Goal: Task Accomplishment & Management: Use online tool/utility

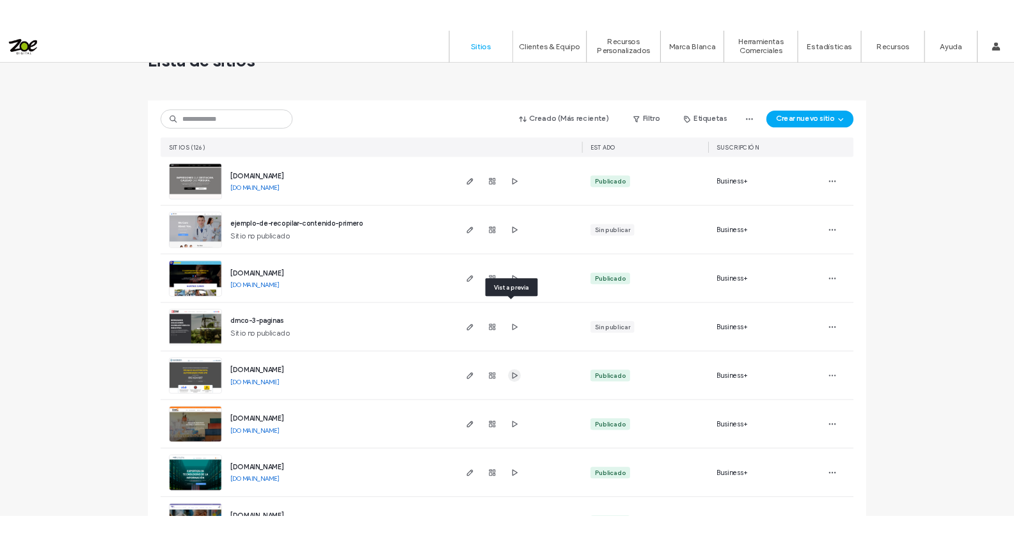
scroll to position [64, 0]
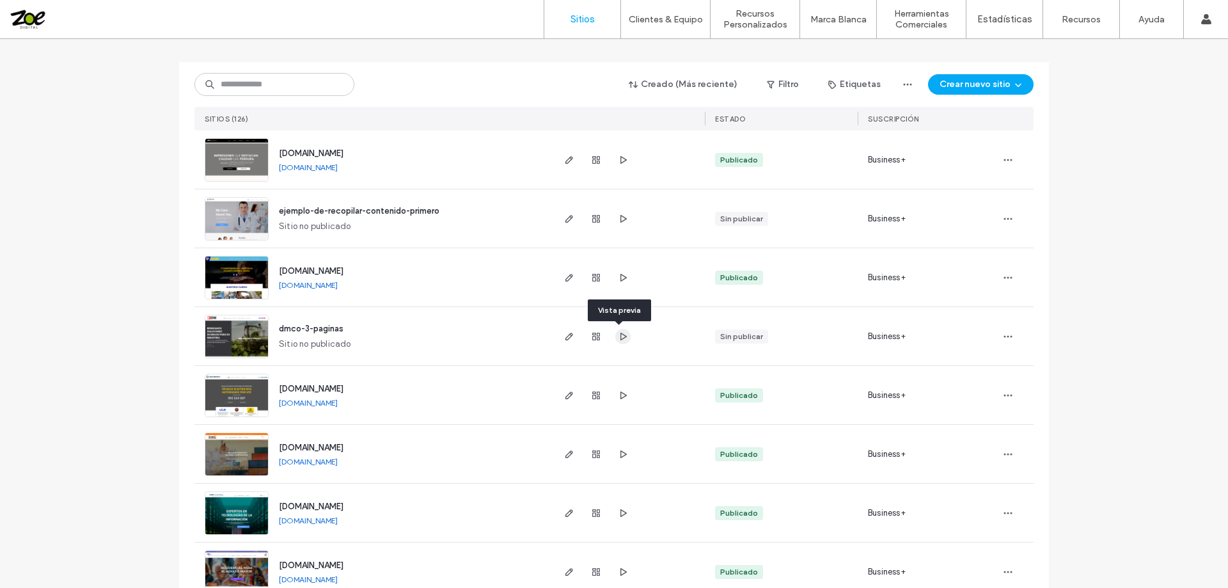
click at [618, 336] on icon "button" at bounding box center [623, 336] width 10 height 10
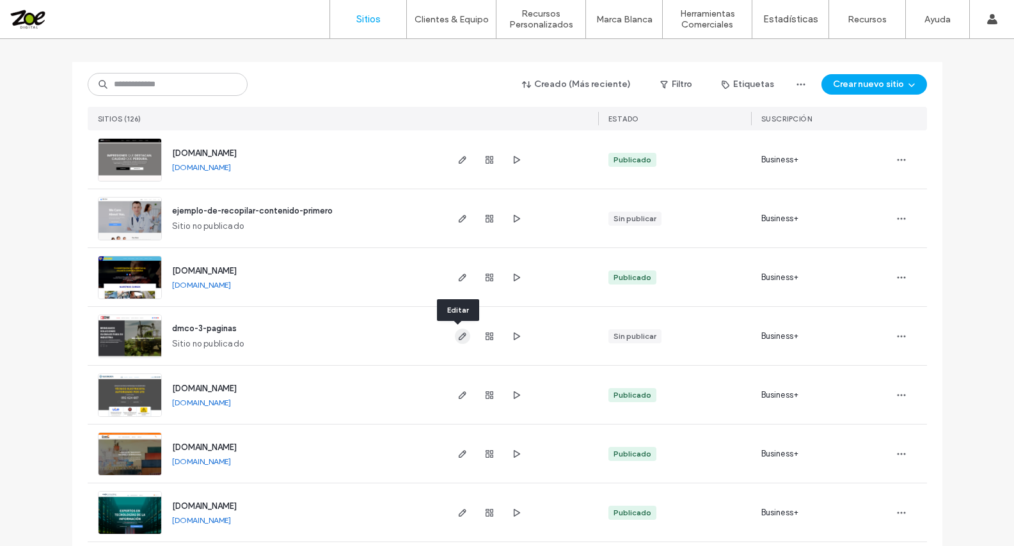
click at [457, 336] on icon "button" at bounding box center [462, 336] width 10 height 10
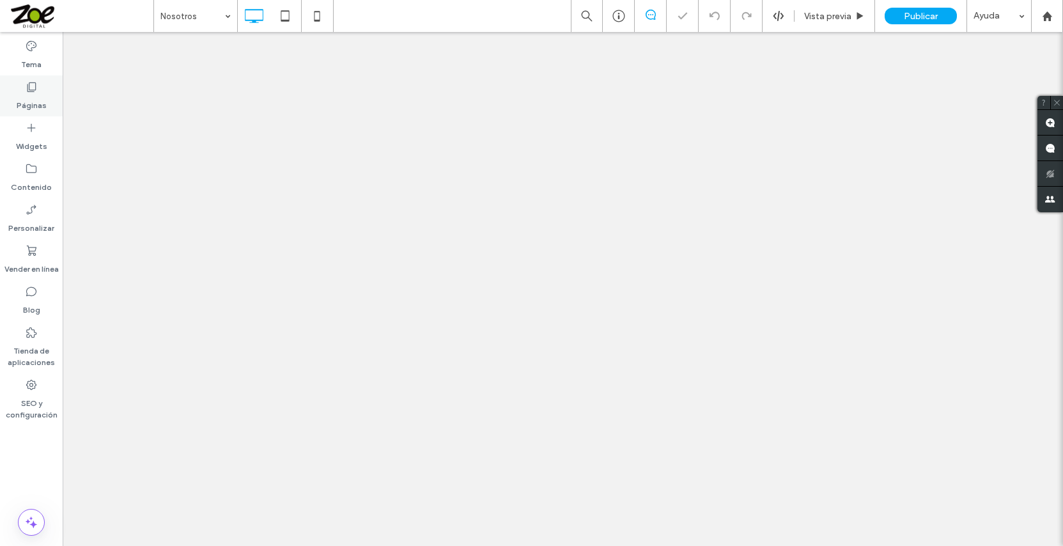
click at [29, 87] on use at bounding box center [31, 87] width 9 height 10
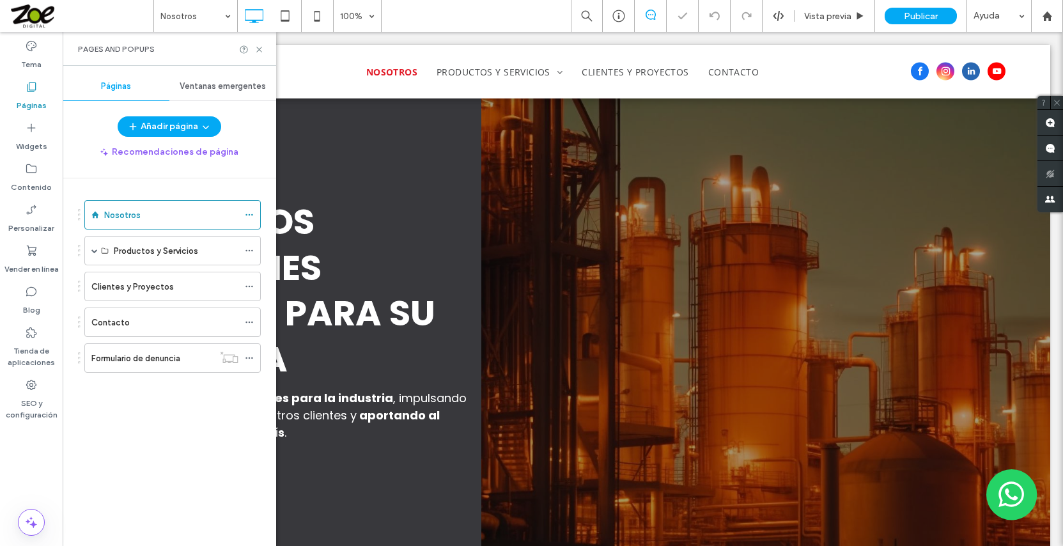
scroll to position [808, 0]
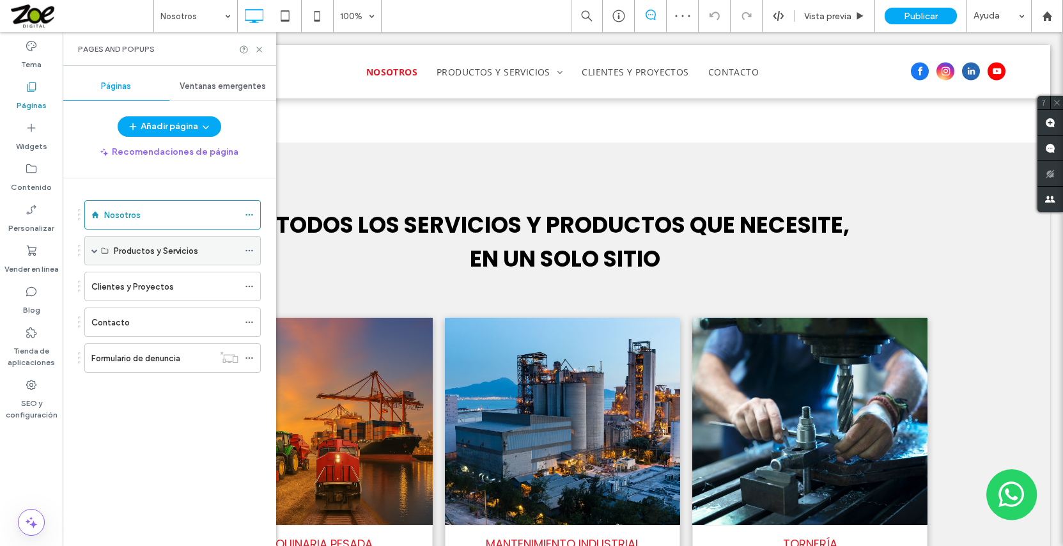
click at [133, 251] on label "Productos y Servicios" at bounding box center [156, 251] width 84 height 22
click at [95, 252] on span at bounding box center [94, 250] width 6 height 6
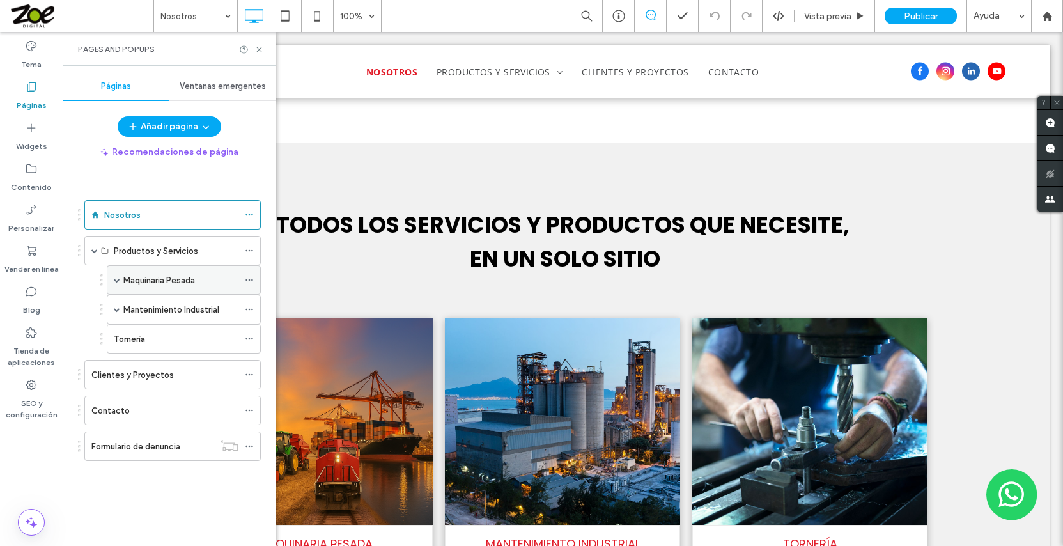
click at [137, 279] on label "Maquinaria Pesada" at bounding box center [159, 280] width 72 height 22
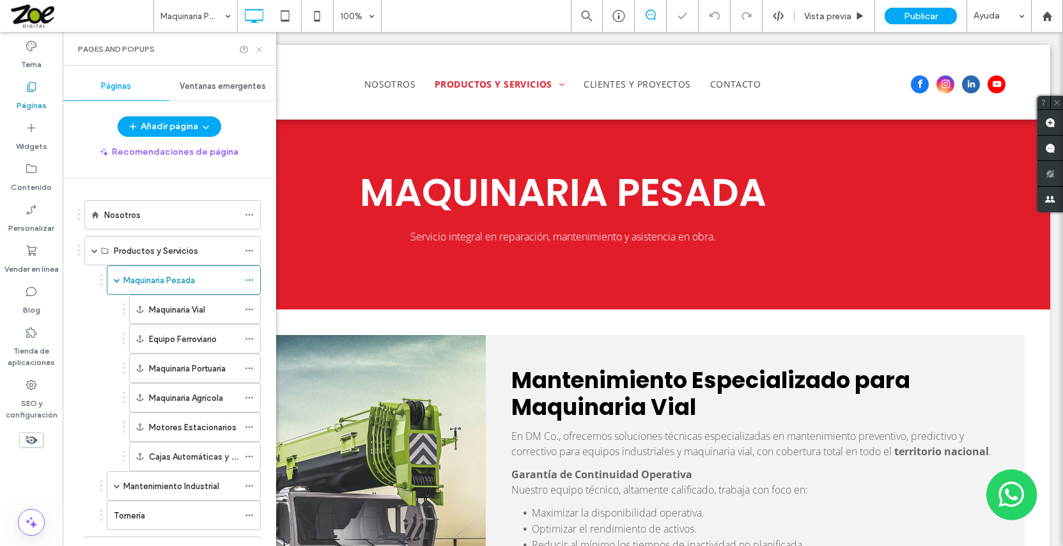
drag, startPoint x: 260, startPoint y: 51, endPoint x: 332, endPoint y: 329, distance: 288.0
click at [260, 51] on icon at bounding box center [260, 50] width 10 height 10
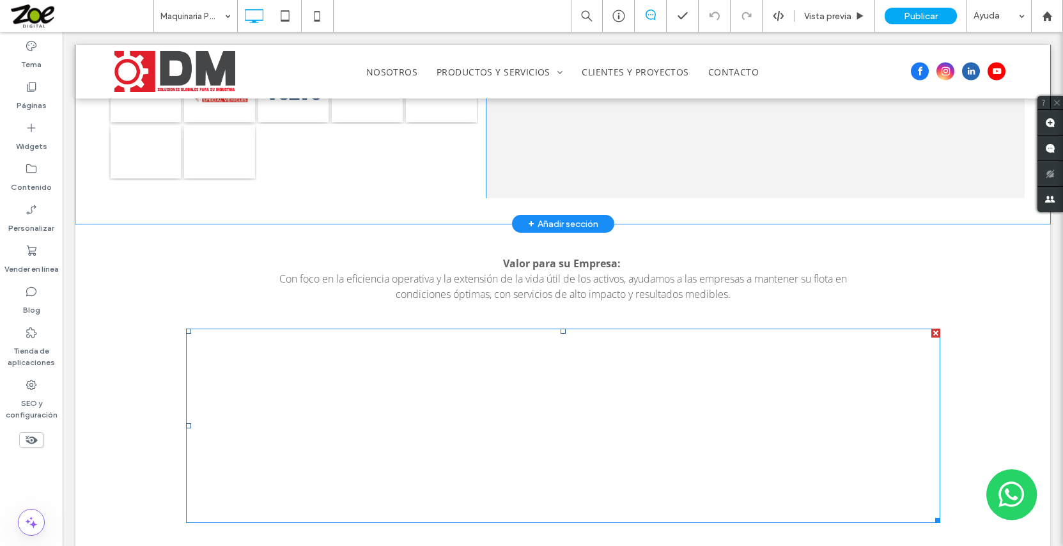
scroll to position [703, 0]
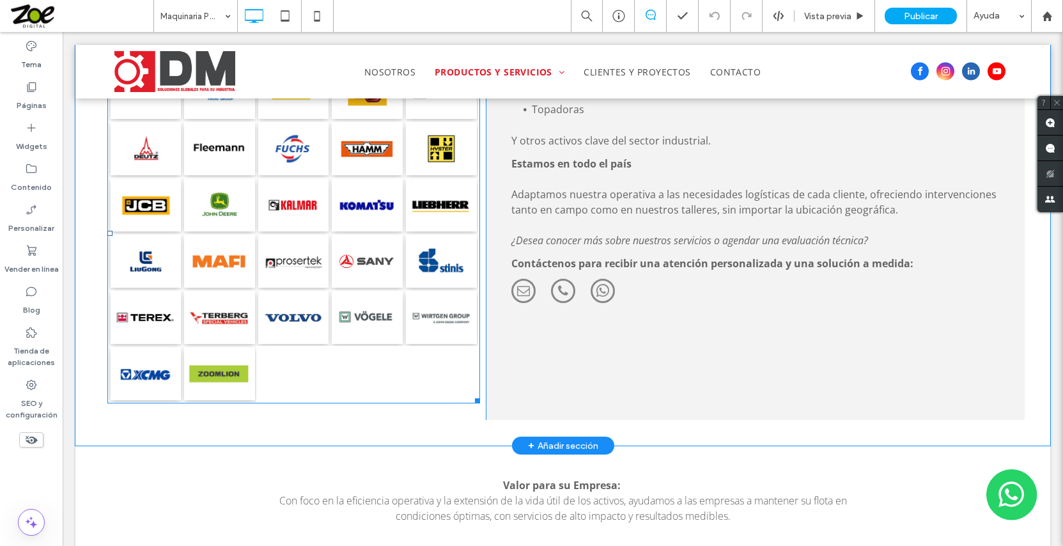
click at [349, 233] on link at bounding box center [367, 261] width 75 height 56
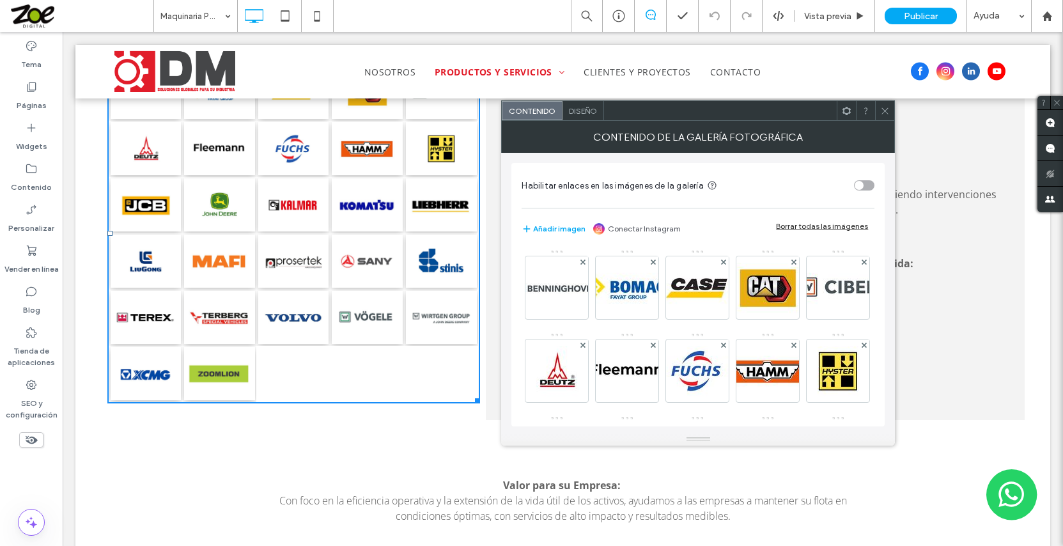
click at [575, 108] on span "Diseño" at bounding box center [583, 111] width 28 height 10
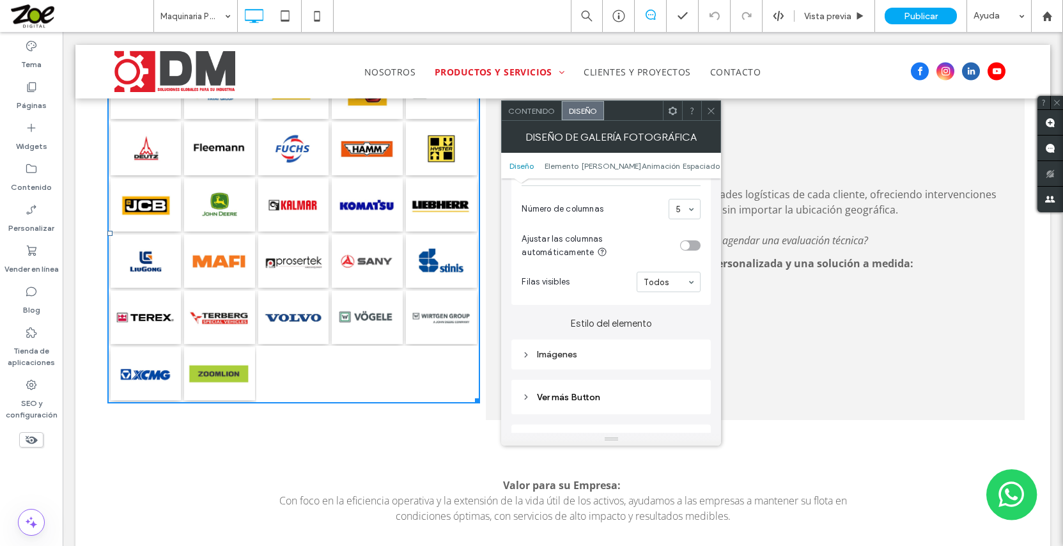
scroll to position [384, 0]
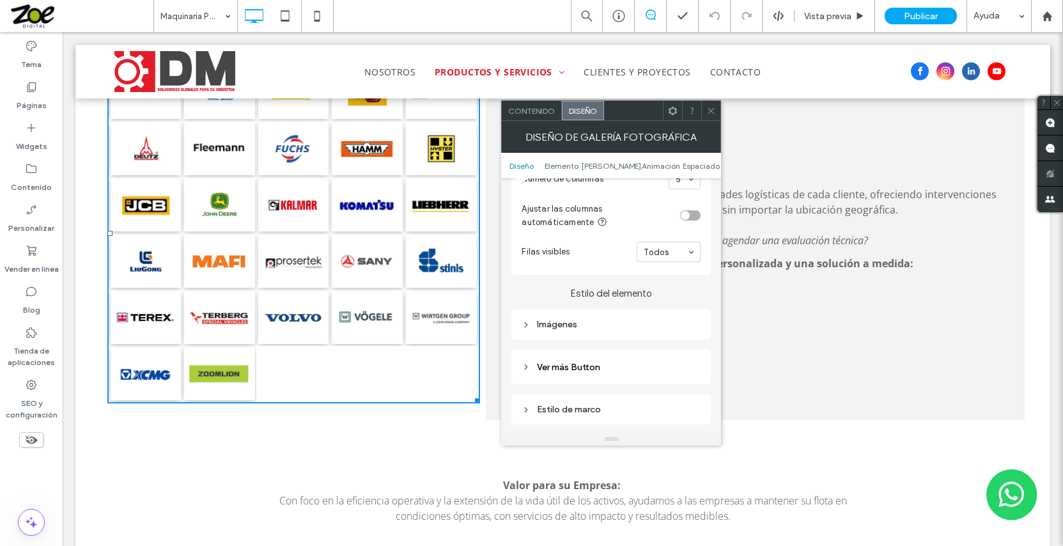
click at [579, 329] on div "Imágenes" at bounding box center [611, 324] width 179 height 11
click at [713, 117] on span at bounding box center [712, 110] width 10 height 19
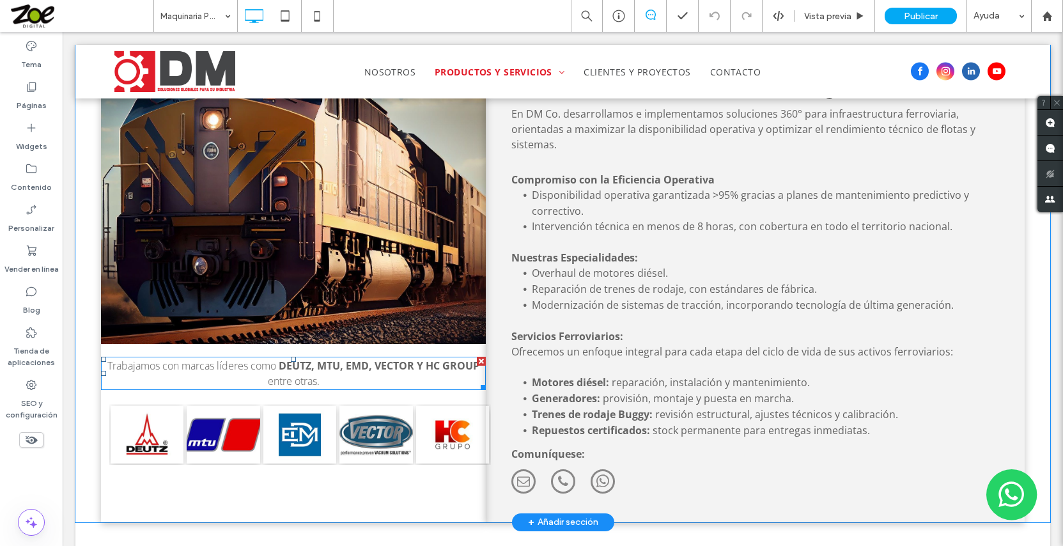
scroll to position [1599, 0]
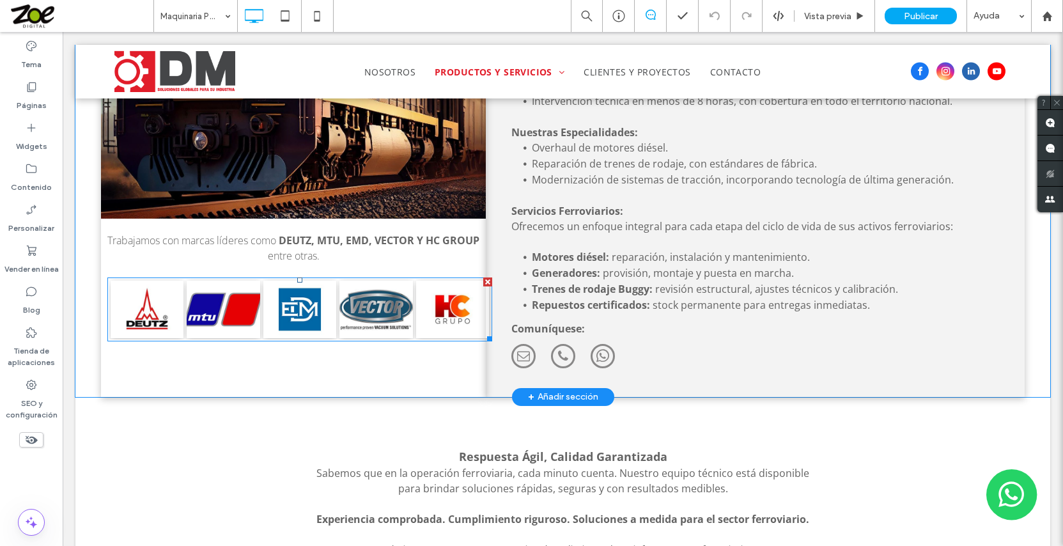
click at [340, 281] on link at bounding box center [376, 310] width 73 height 58
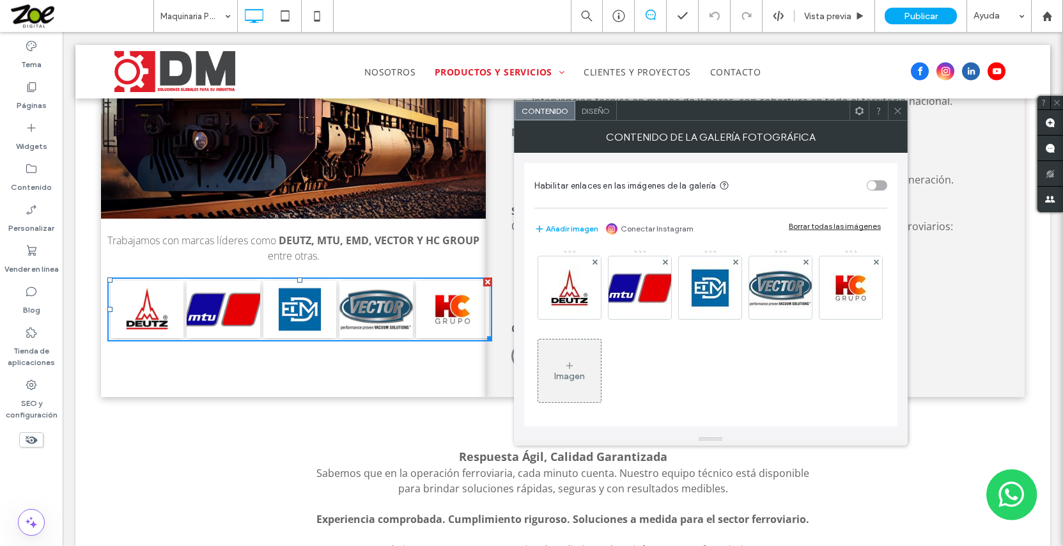
click at [596, 111] on span "Diseño" at bounding box center [596, 111] width 28 height 10
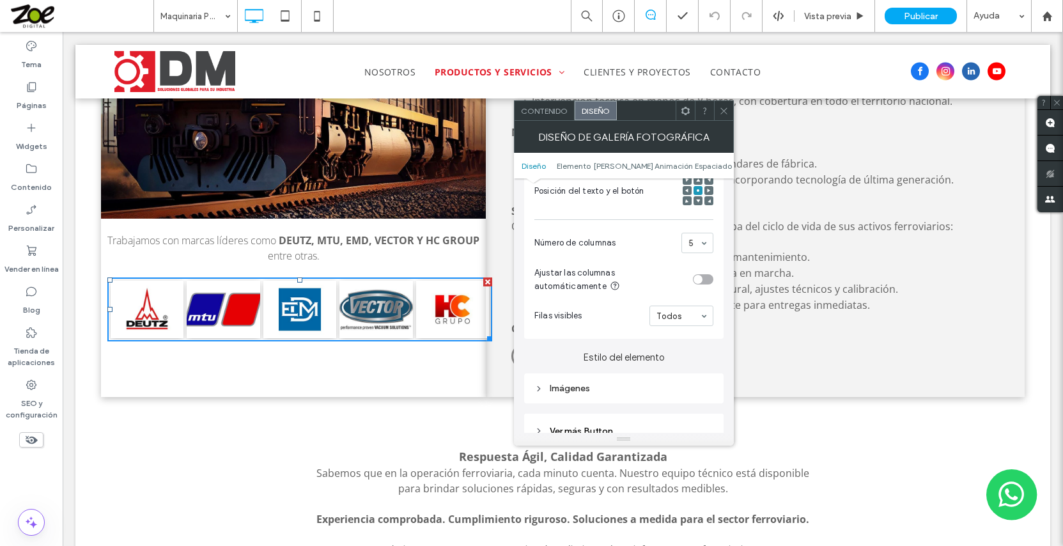
scroll to position [384, 0]
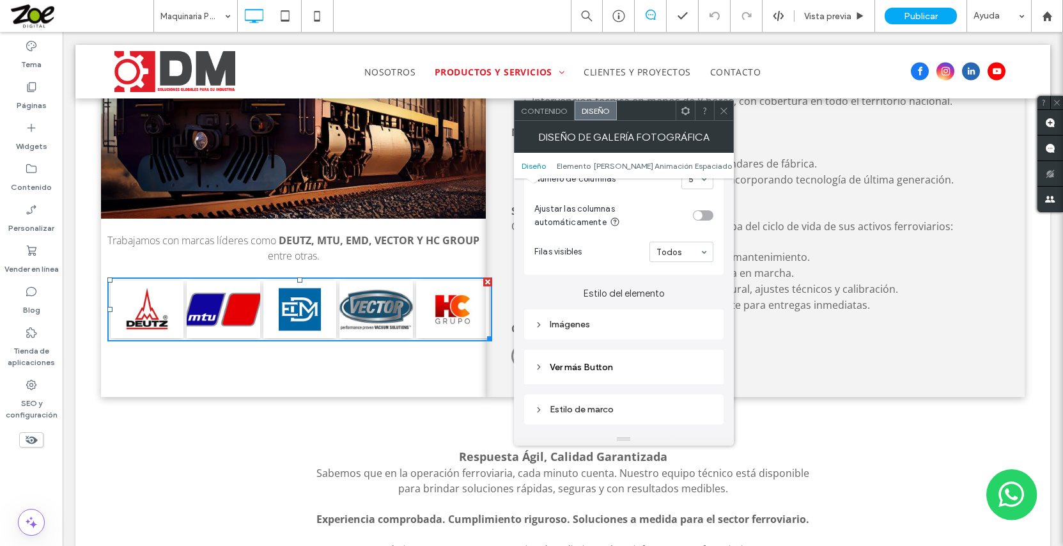
click at [583, 326] on div "Imágenes" at bounding box center [624, 324] width 179 height 11
drag, startPoint x: 707, startPoint y: 354, endPoint x: 664, endPoint y: 350, distance: 42.4
click at [664, 350] on div "****" at bounding box center [666, 352] width 96 height 17
type input "**"
click at [691, 321] on div "Imágenes" at bounding box center [624, 324] width 179 height 11
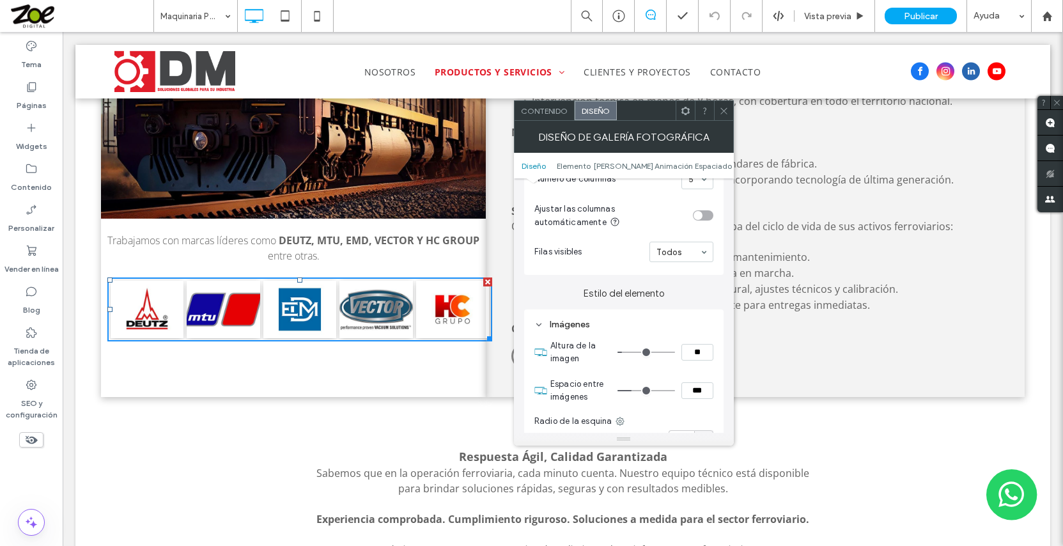
type input "**"
type input "****"
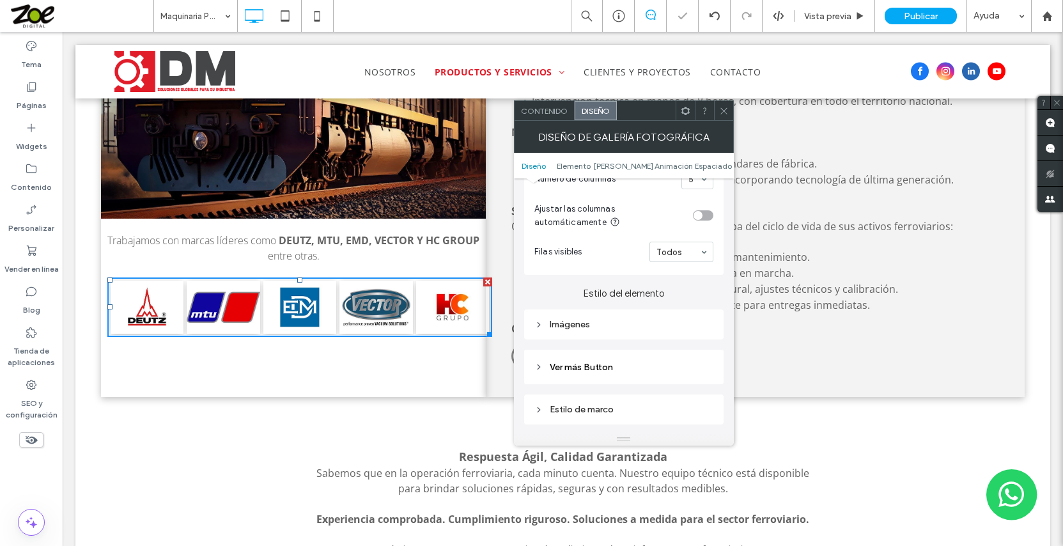
click at [723, 109] on icon at bounding box center [724, 111] width 10 height 10
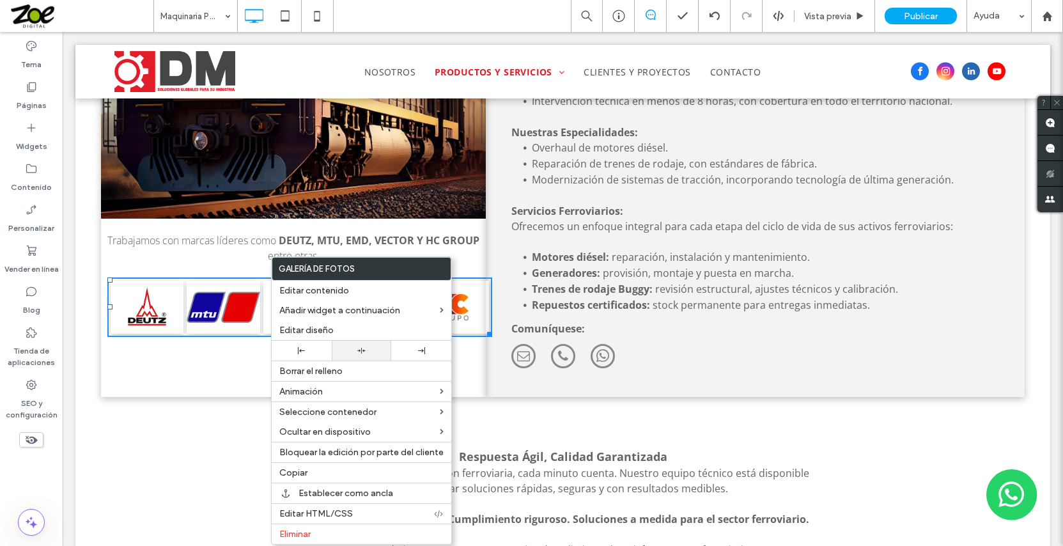
click at [352, 351] on div at bounding box center [361, 351] width 47 height 8
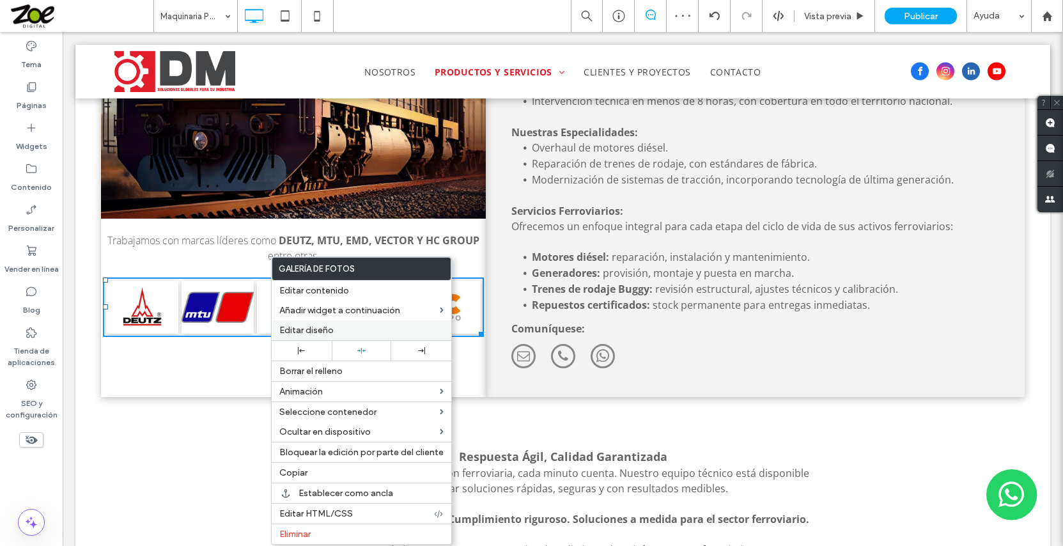
click at [313, 331] on span "Editar diseño" at bounding box center [306, 330] width 54 height 11
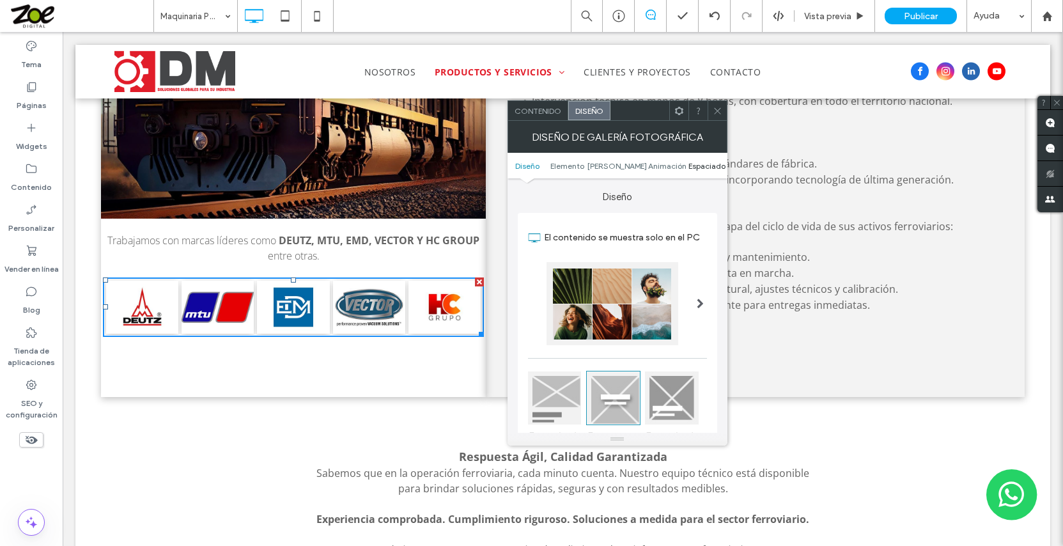
click at [714, 168] on span "Espaciado" at bounding box center [707, 166] width 37 height 10
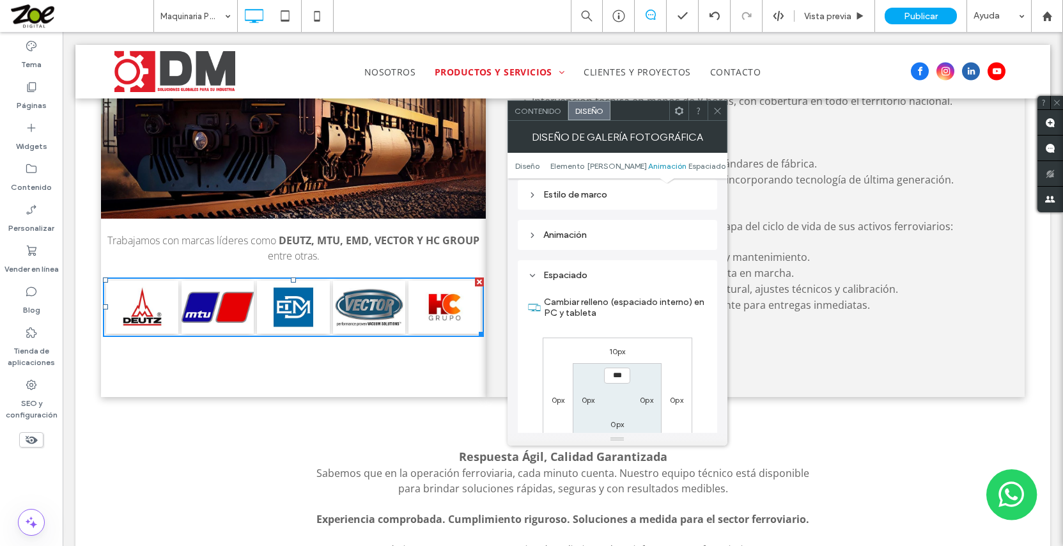
scroll to position [671, 0]
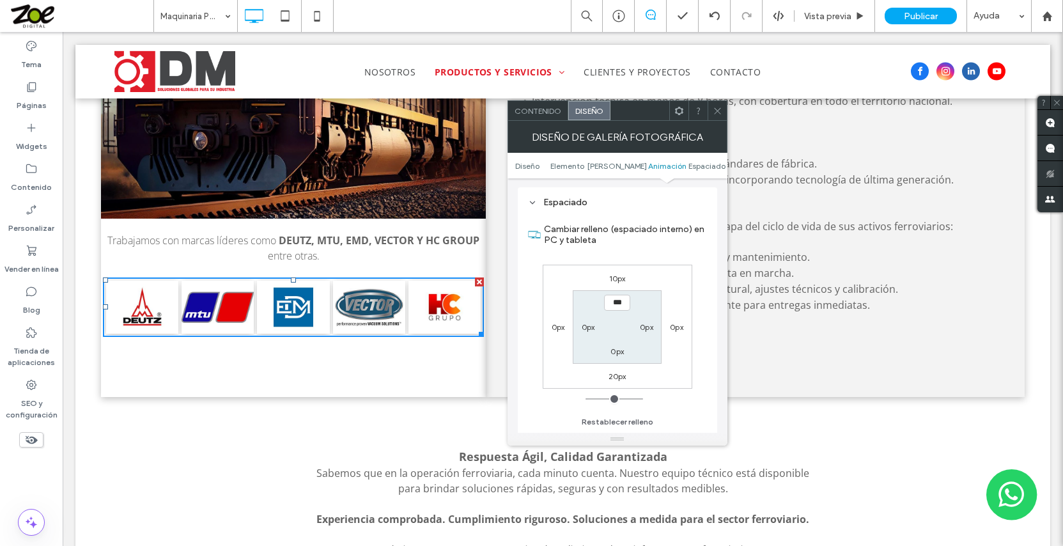
click at [559, 330] on label "0px" at bounding box center [558, 327] width 13 height 10
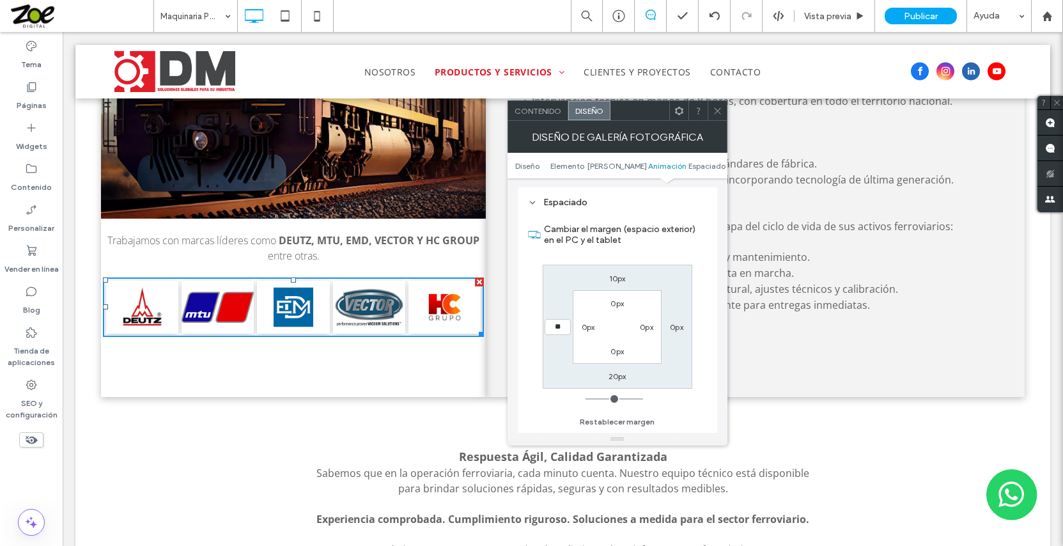
type input "**"
type input "****"
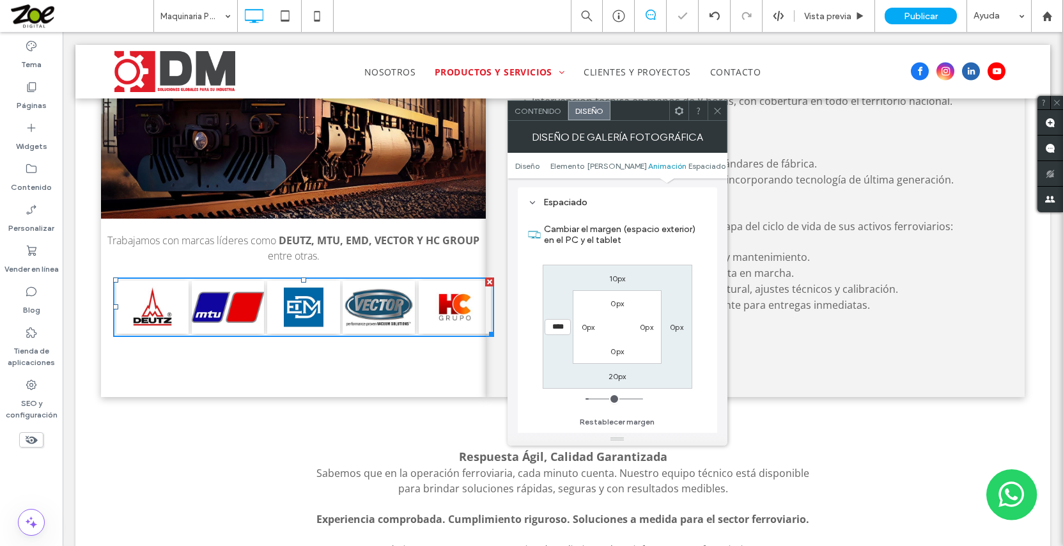
click at [675, 331] on label "0px" at bounding box center [676, 327] width 13 height 10
type input "*"
type input "**"
type input "****"
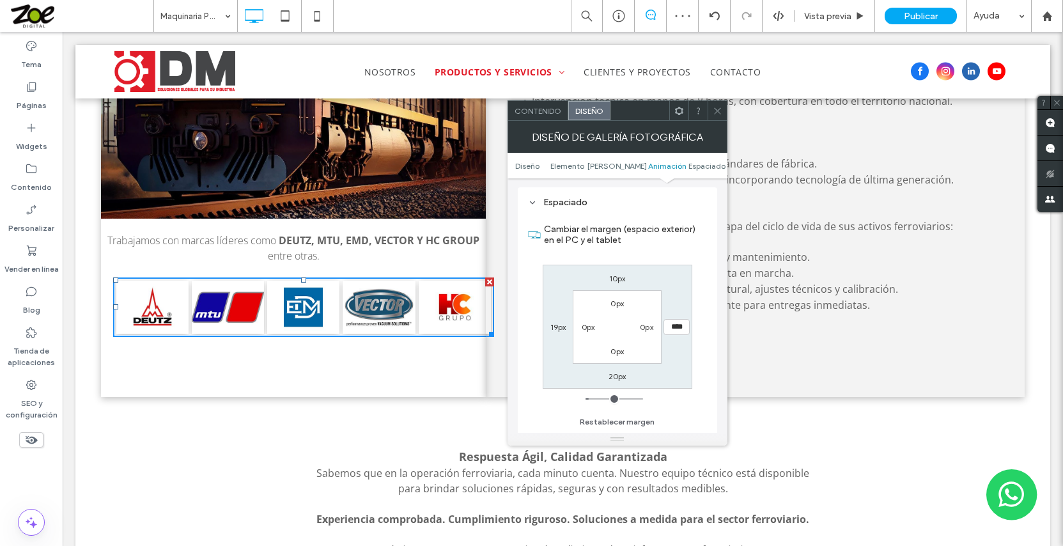
click at [718, 110] on icon at bounding box center [718, 111] width 10 height 10
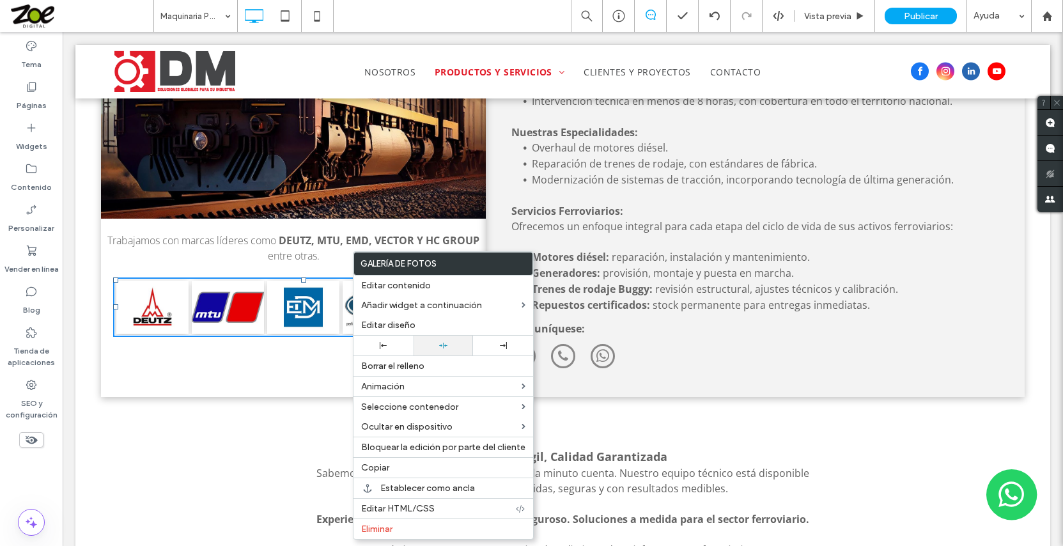
click at [441, 349] on icon at bounding box center [443, 345] width 8 height 8
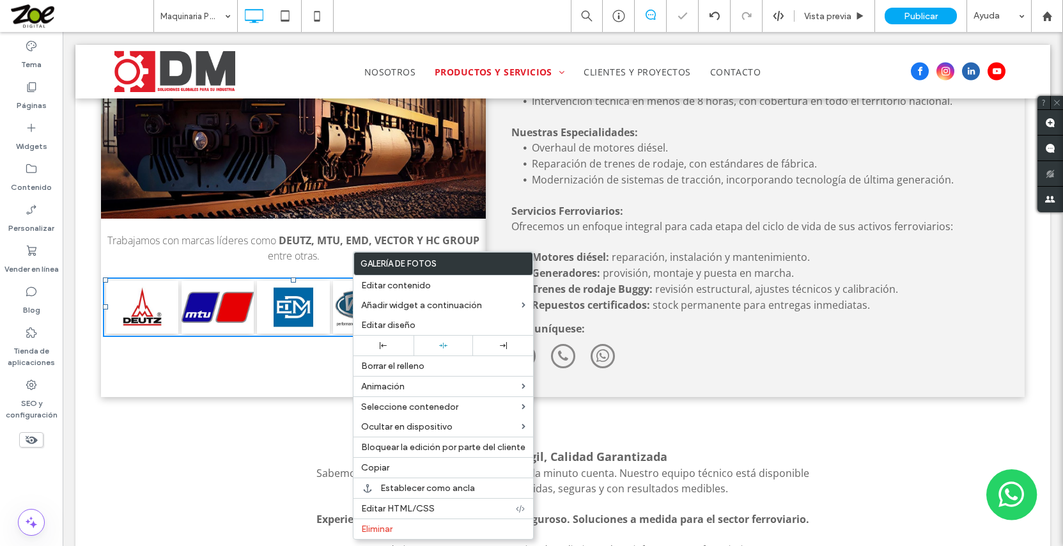
click at [445, 233] on p "Trabajamos con marcas líderes como Deutz, MTU, EMD, Vector y HC Group entre otr…" at bounding box center [293, 248] width 385 height 31
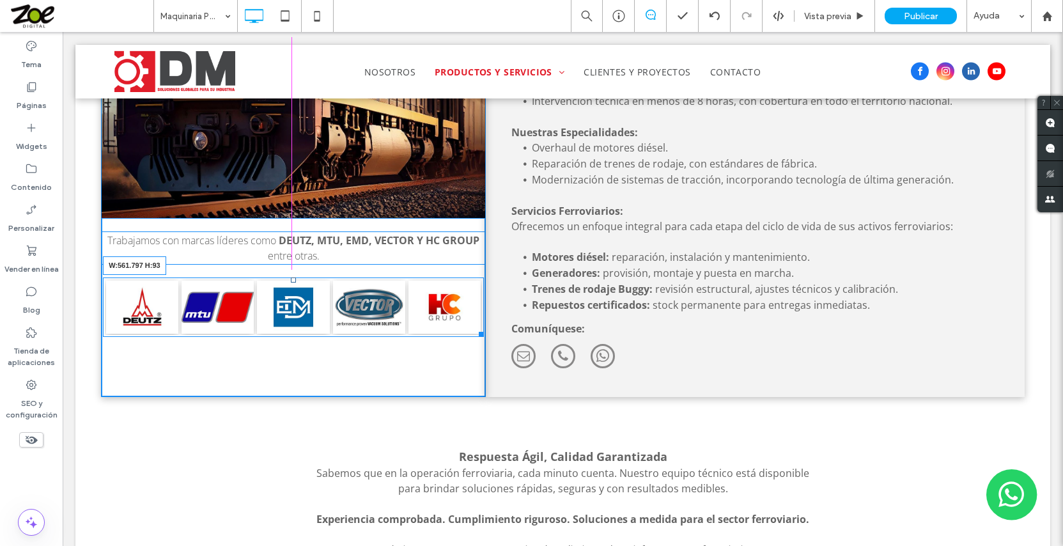
drag, startPoint x: 475, startPoint y: 297, endPoint x: 464, endPoint y: 295, distance: 11.2
click at [475, 327] on div at bounding box center [480, 332] width 10 height 10
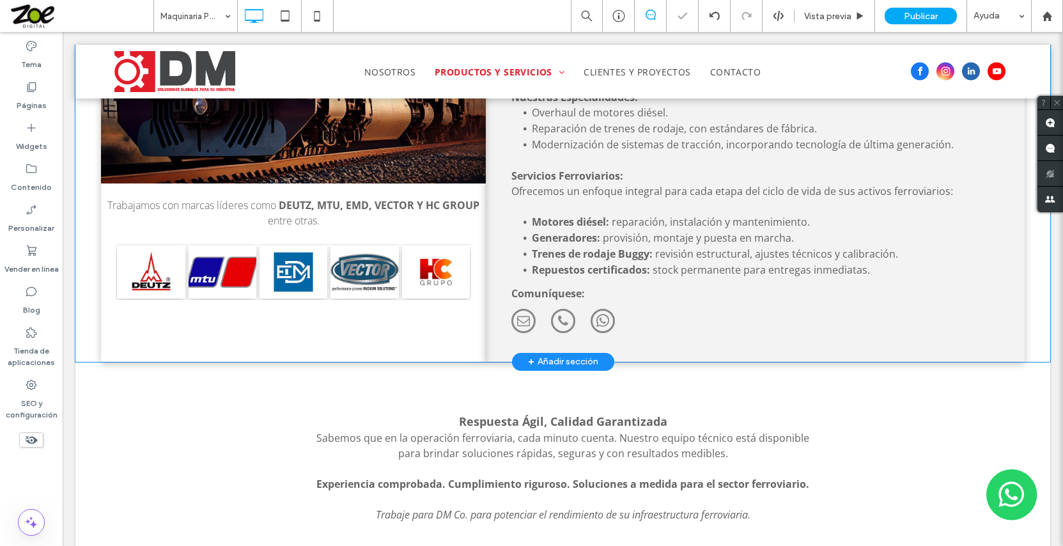
scroll to position [1663, 0]
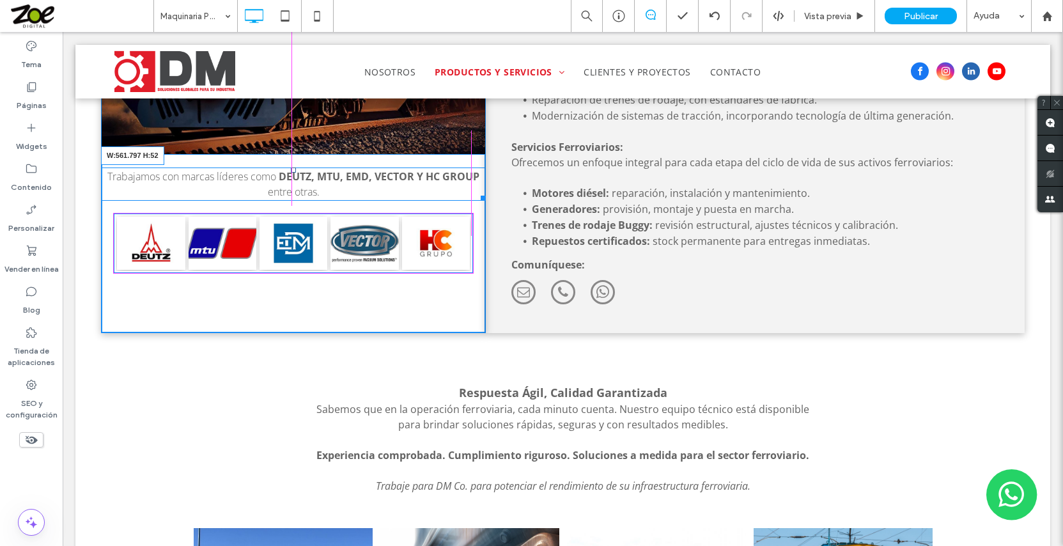
drag, startPoint x: 476, startPoint y: 159, endPoint x: 466, endPoint y: 159, distance: 10.3
click at [476, 191] on div at bounding box center [481, 196] width 10 height 10
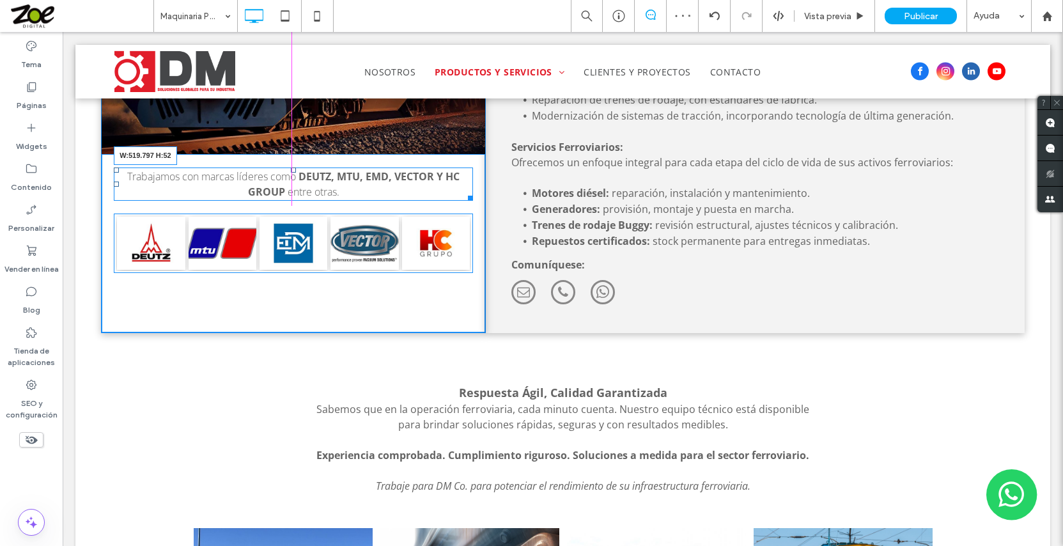
drag, startPoint x: 469, startPoint y: 159, endPoint x: 734, endPoint y: 327, distance: 313.3
click at [464, 191] on div at bounding box center [469, 196] width 10 height 10
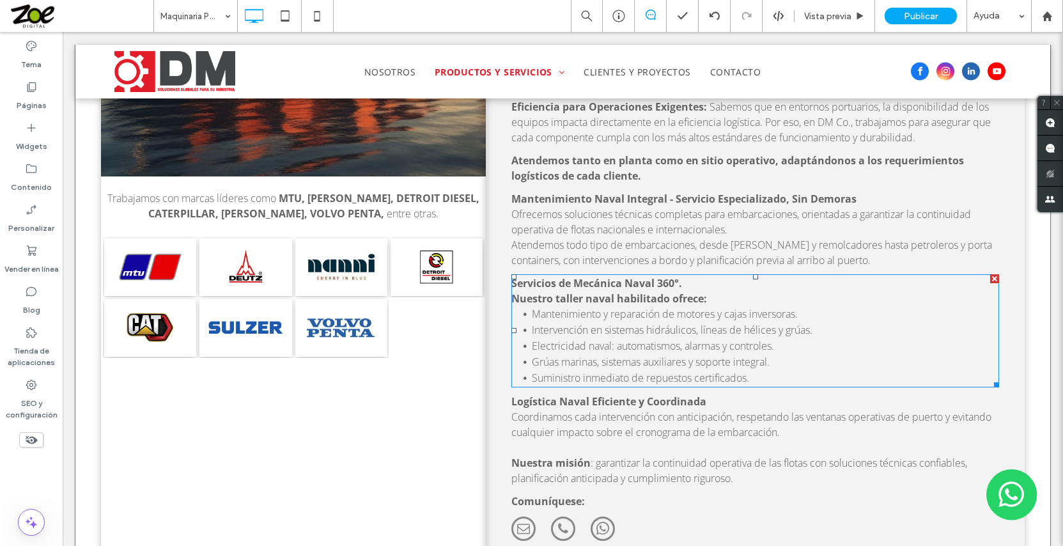
scroll to position [2686, 0]
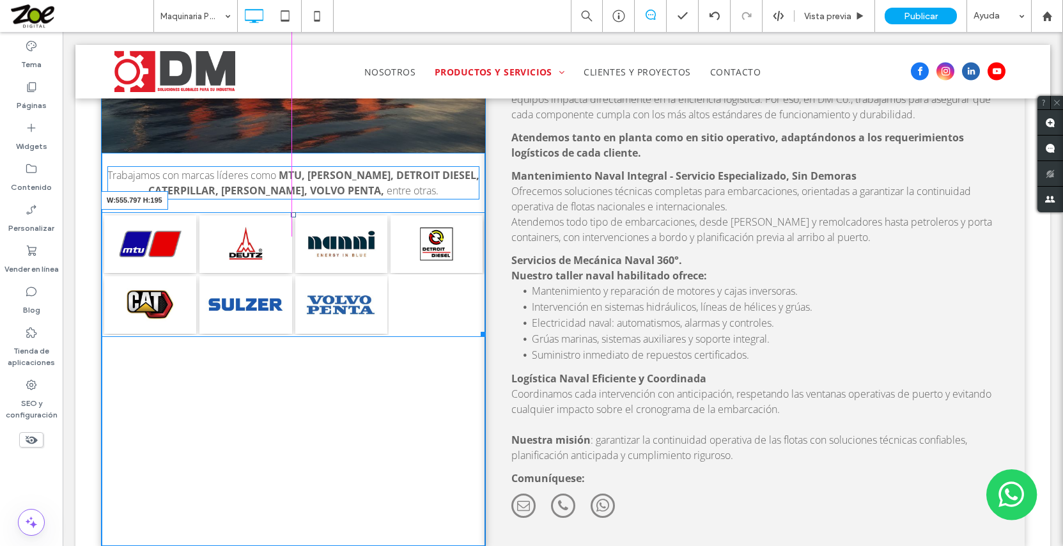
drag, startPoint x: 473, startPoint y: 295, endPoint x: 522, endPoint y: 327, distance: 59.2
click at [476, 327] on div at bounding box center [481, 332] width 10 height 10
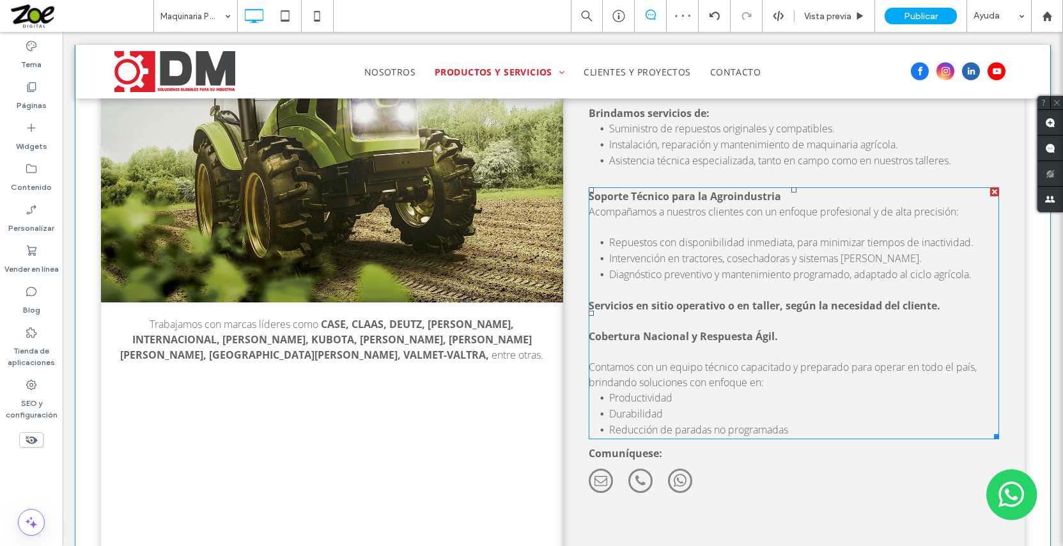
scroll to position [3837, 0]
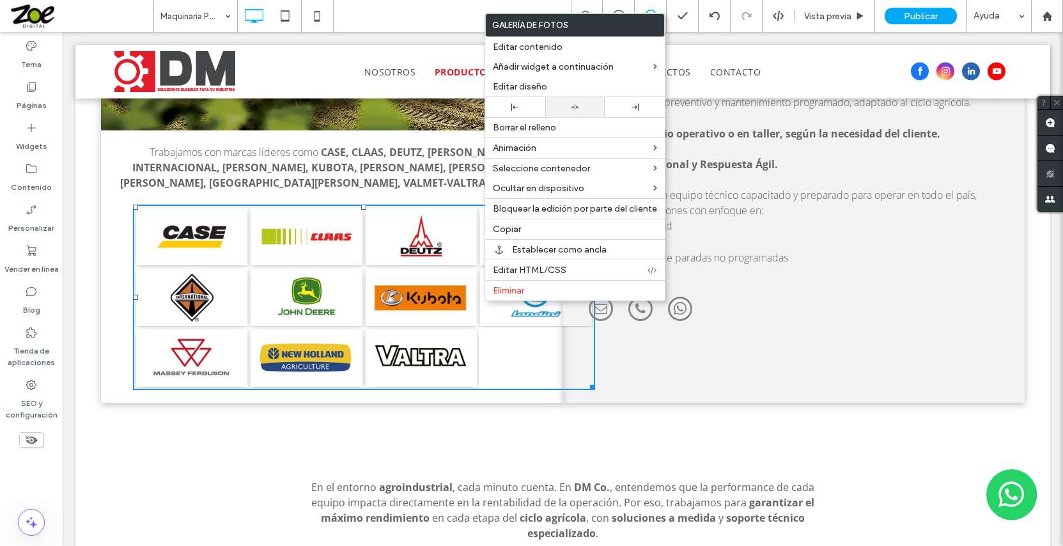
click at [567, 107] on div at bounding box center [575, 107] width 47 height 8
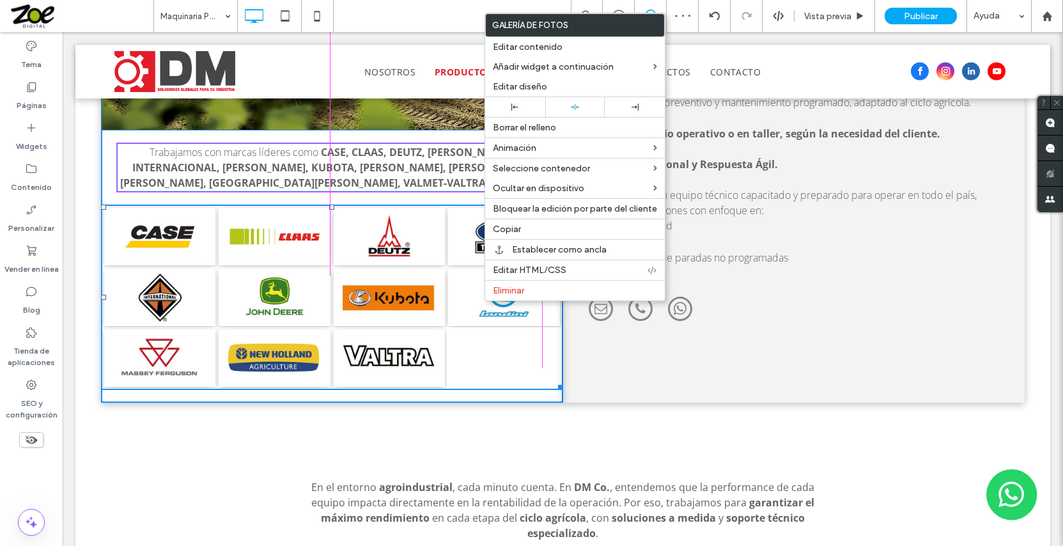
drag, startPoint x: 554, startPoint y: 366, endPoint x: 604, endPoint y: 396, distance: 58.2
click at [554, 381] on div at bounding box center [559, 386] width 10 height 10
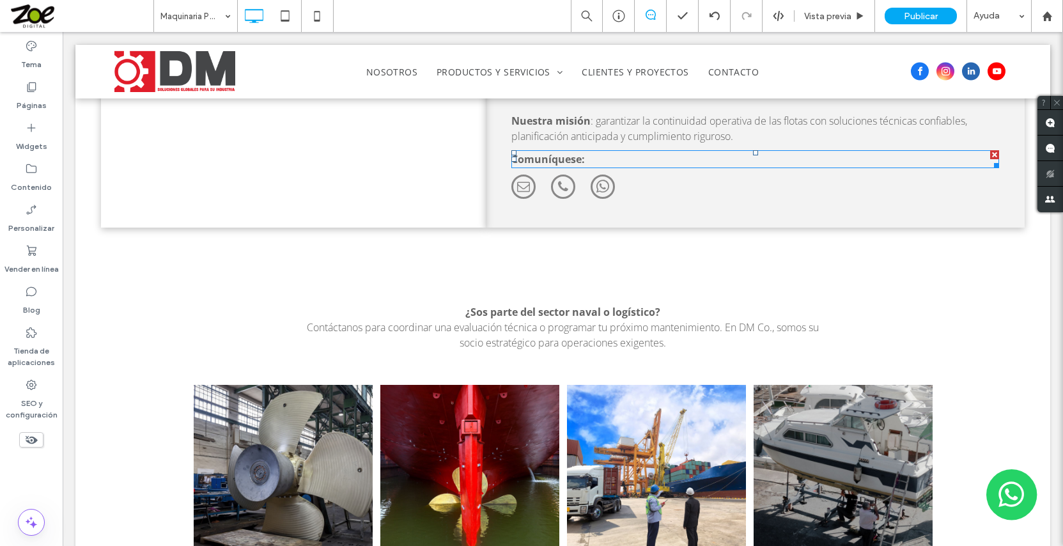
scroll to position [3006, 0]
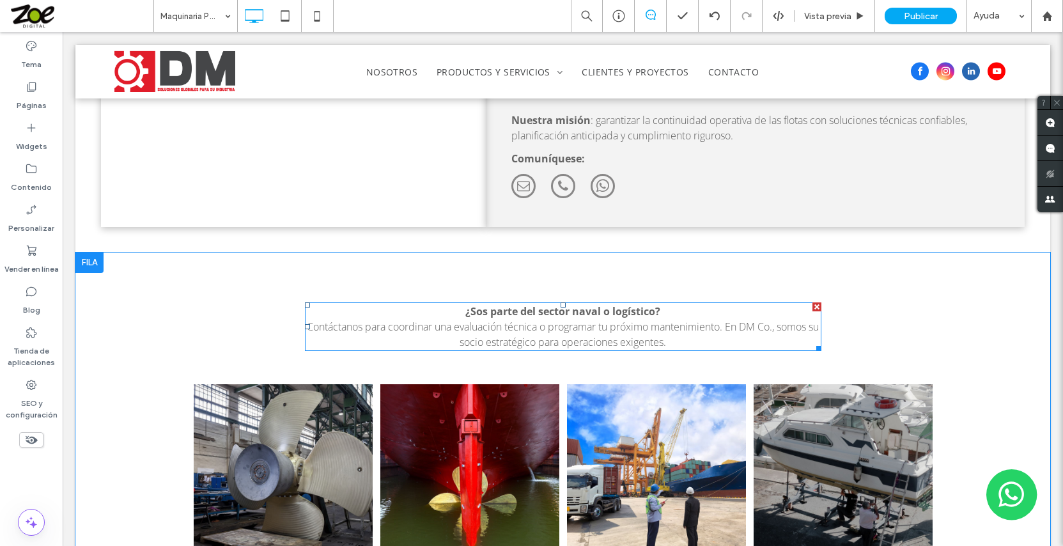
click at [490, 304] on strong "¿Sos parte del sector naval o logístico?" at bounding box center [563, 311] width 195 height 14
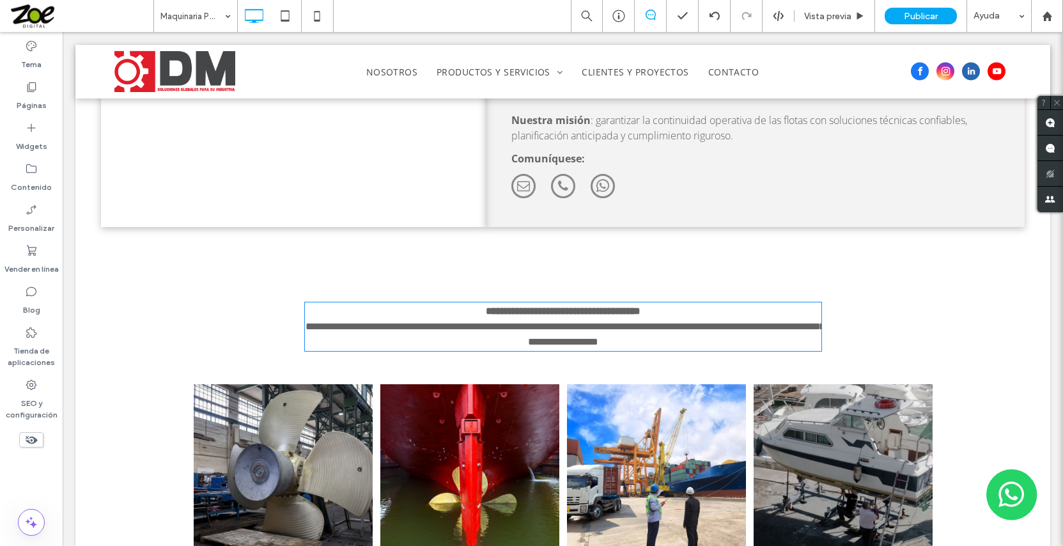
type input "*********"
type input "**"
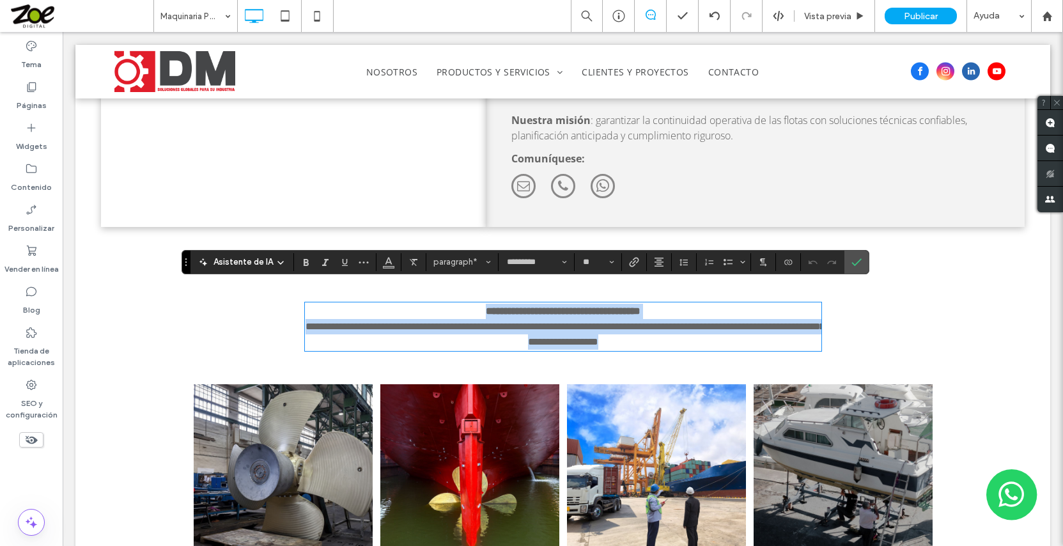
click at [486, 306] on strong "**********" at bounding box center [563, 311] width 155 height 10
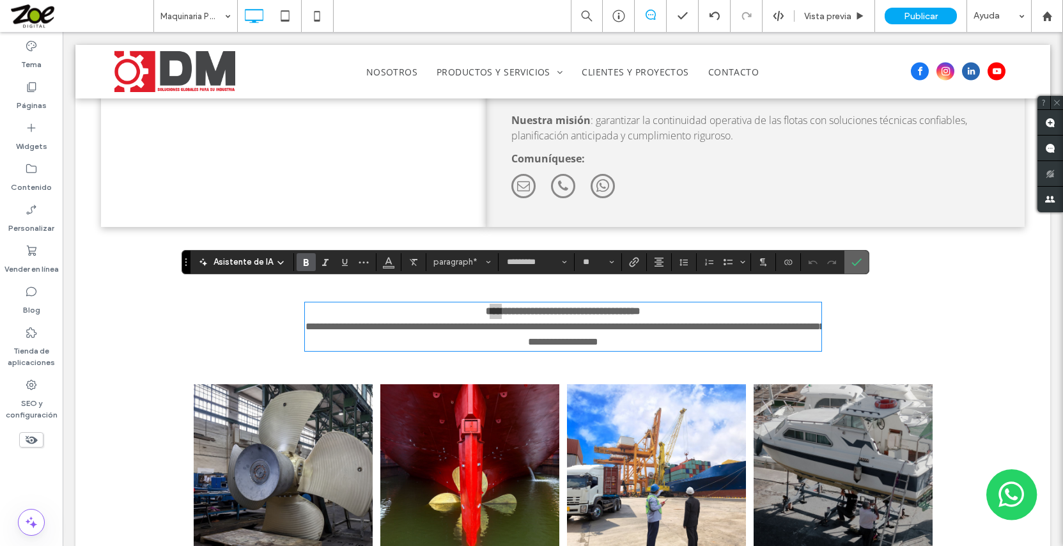
drag, startPoint x: 410, startPoint y: 262, endPoint x: 877, endPoint y: 260, distance: 466.8
click at [862, 260] on icon "Confirmar" at bounding box center [857, 262] width 10 height 10
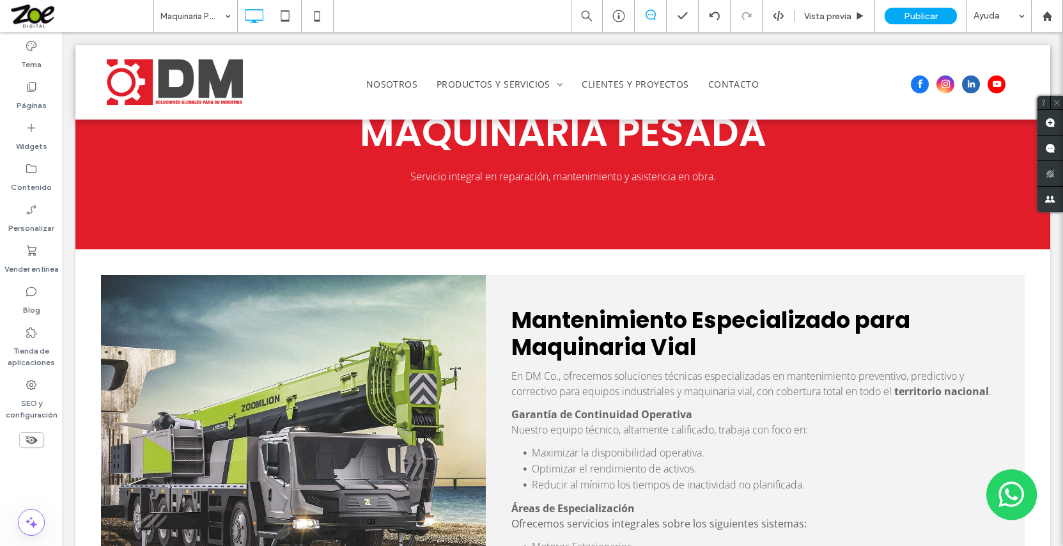
scroll to position [0, 0]
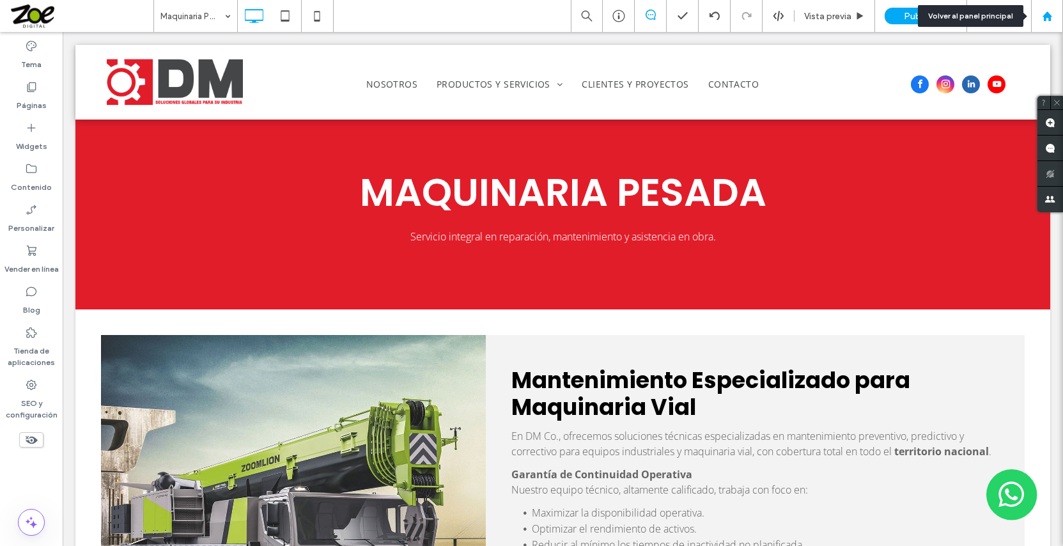
click at [1043, 13] on icon at bounding box center [1047, 16] width 11 height 11
